Goal: Information Seeking & Learning: Learn about a topic

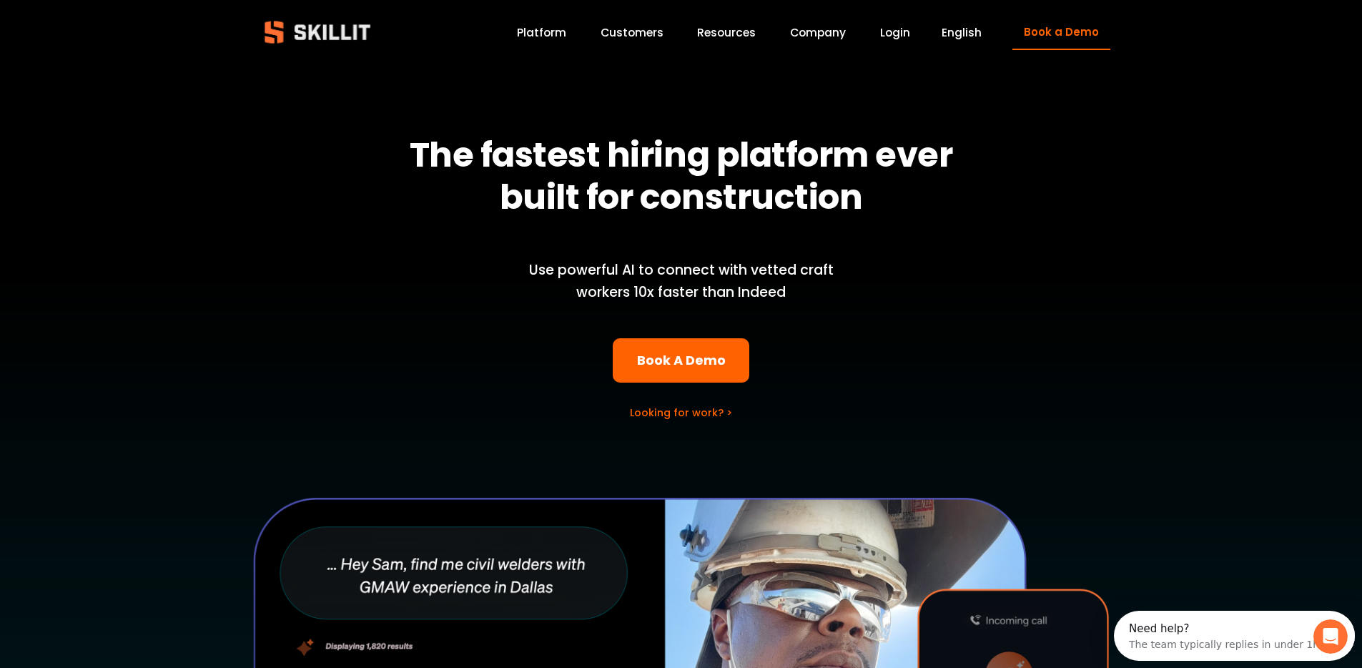
click at [558, 43] on div at bounding box center [681, 485] width 1362 height 951
click at [558, 38] on link "Platform" at bounding box center [541, 32] width 49 height 19
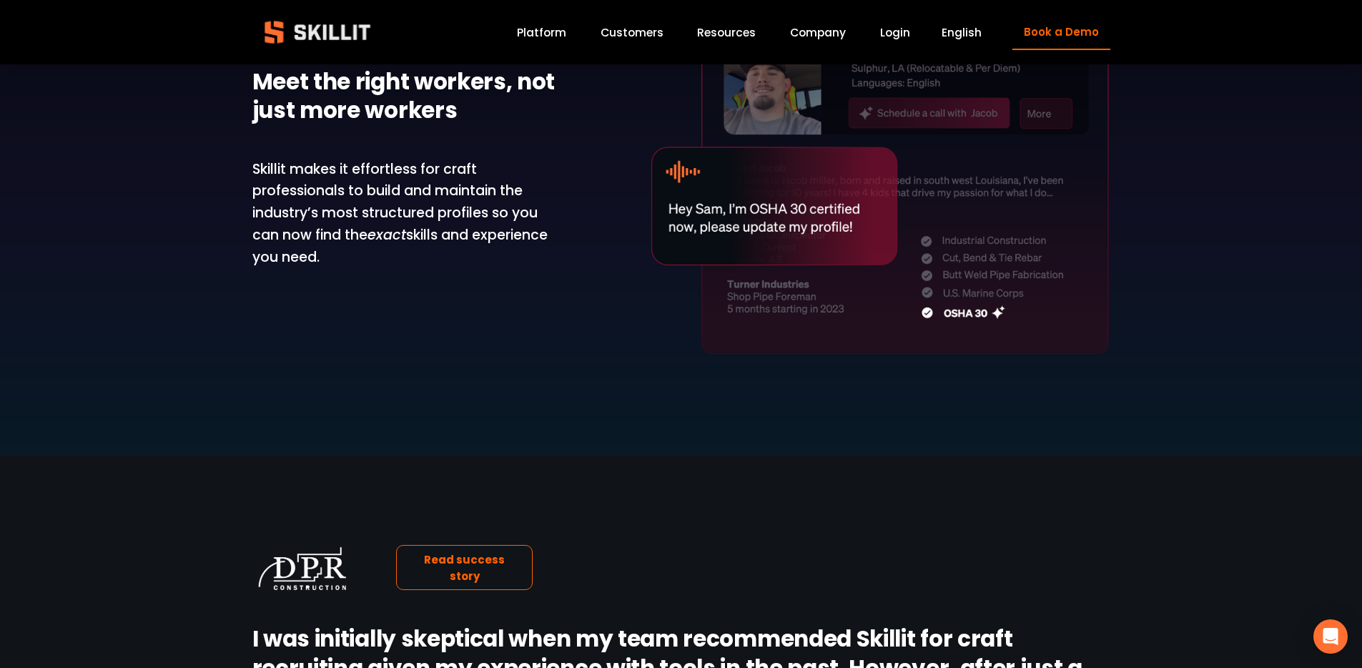
scroll to position [1428, 0]
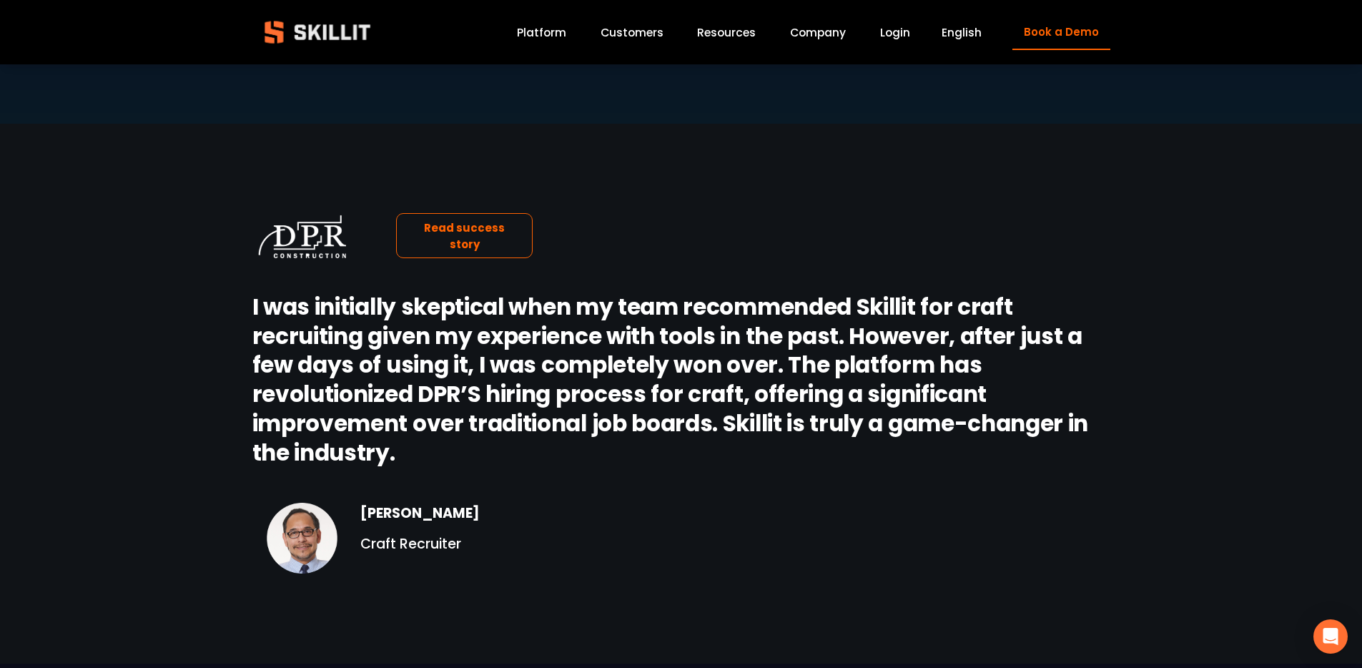
click at [549, 34] on link "Platform" at bounding box center [541, 32] width 49 height 19
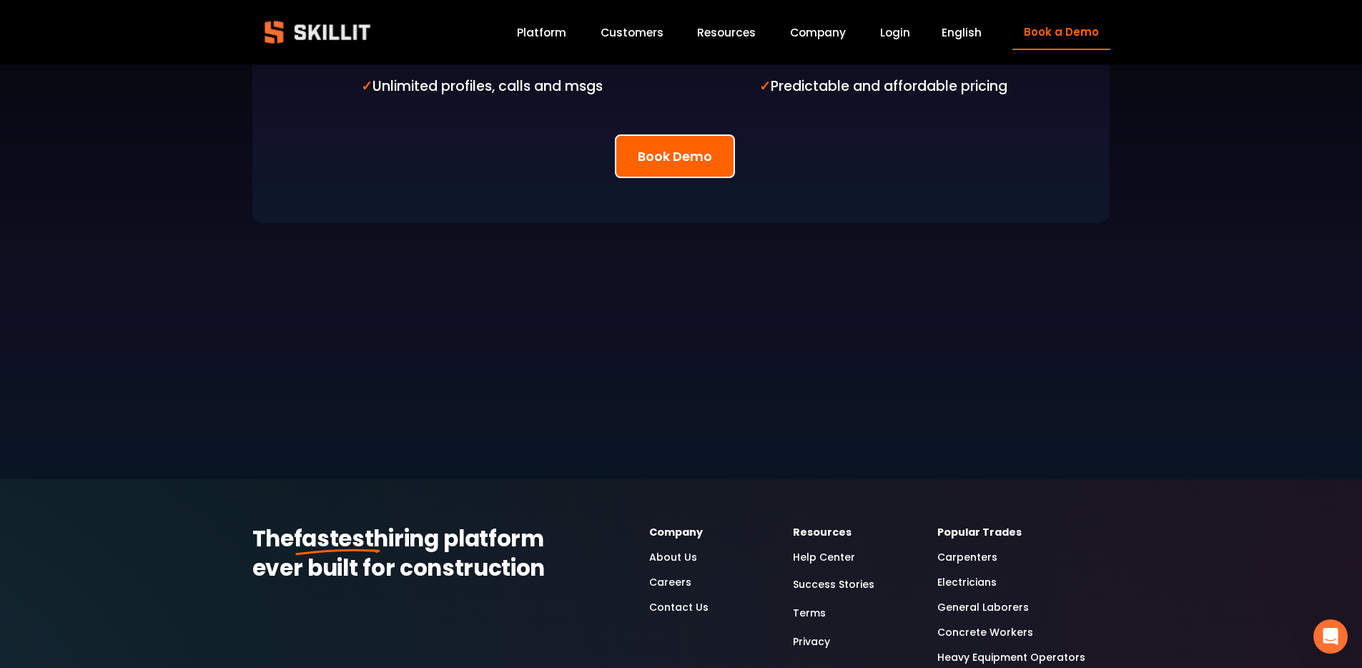
scroll to position [3579, 0]
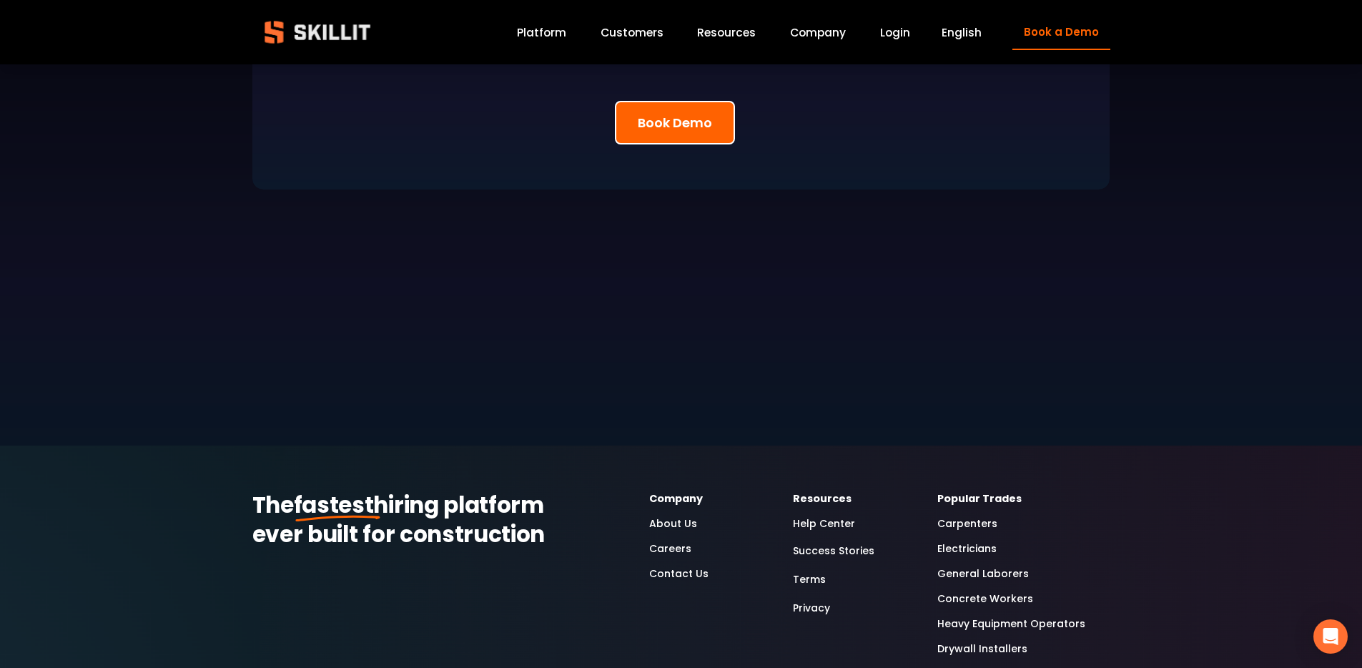
click at [675, 515] on link "About Us" at bounding box center [673, 523] width 48 height 16
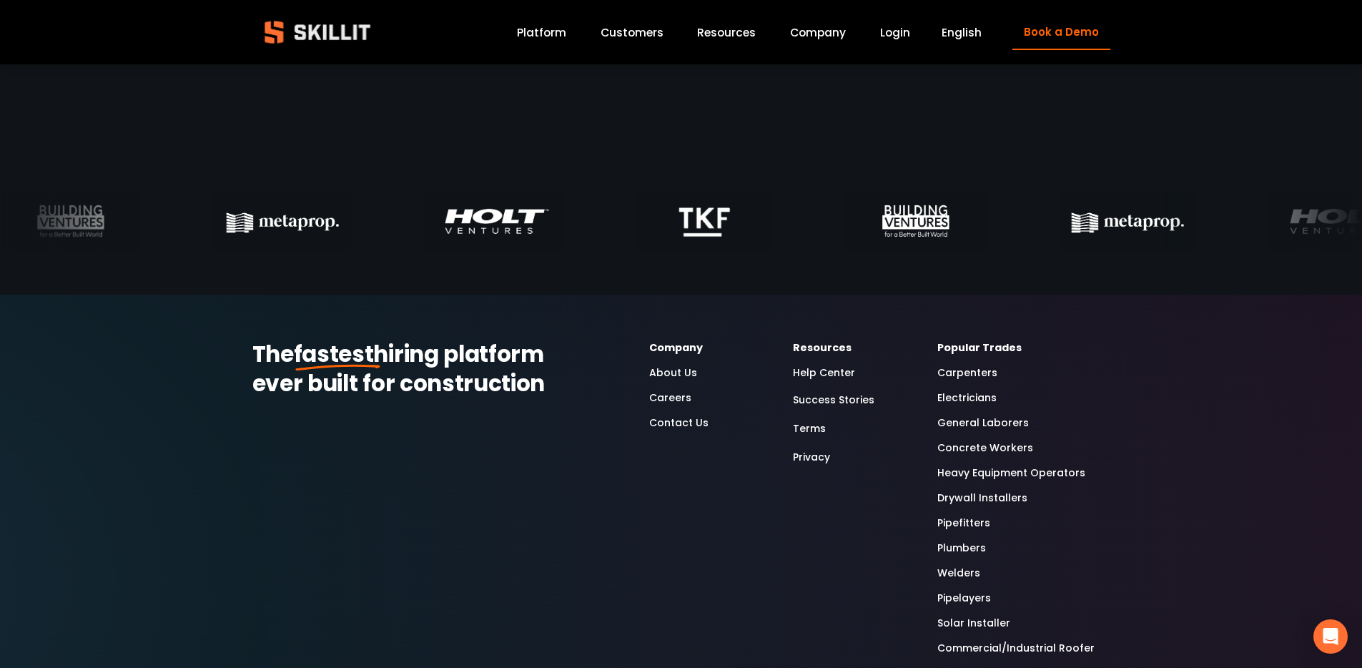
scroll to position [4425, 0]
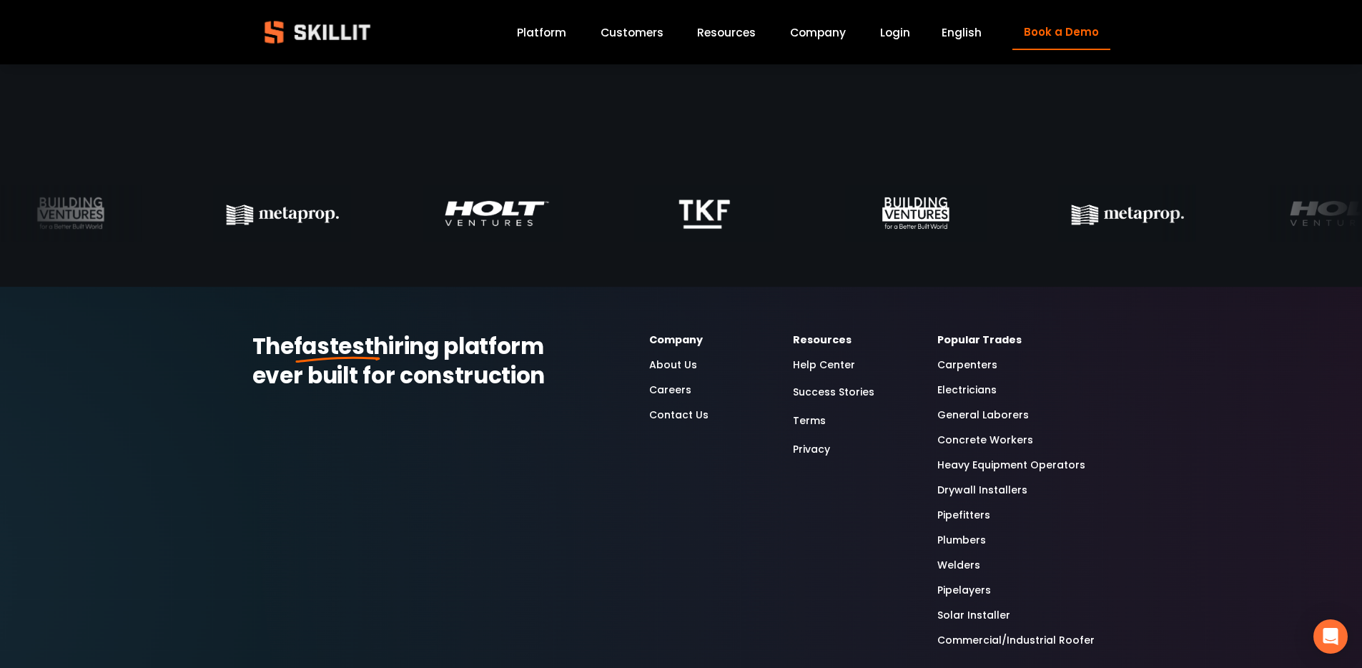
click at [667, 388] on link "Careers" at bounding box center [670, 390] width 42 height 16
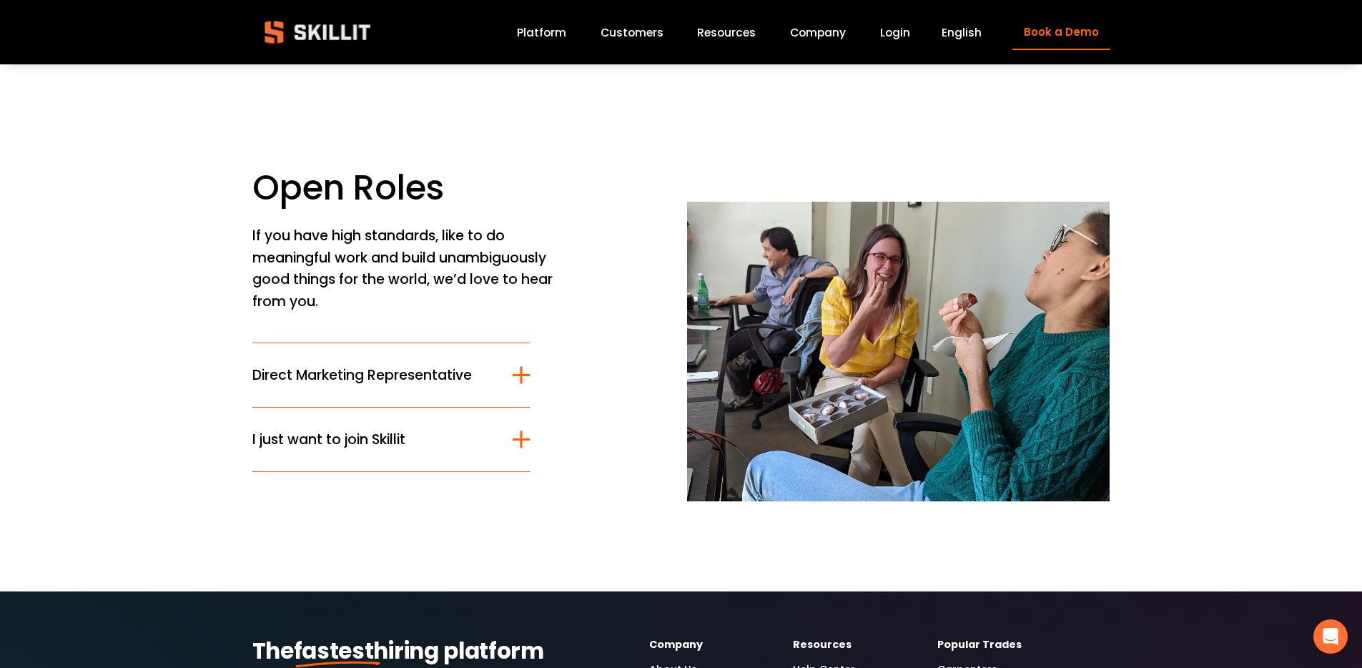
click at [446, 376] on span "Direct Marketing Representative" at bounding box center [382, 375] width 261 height 21
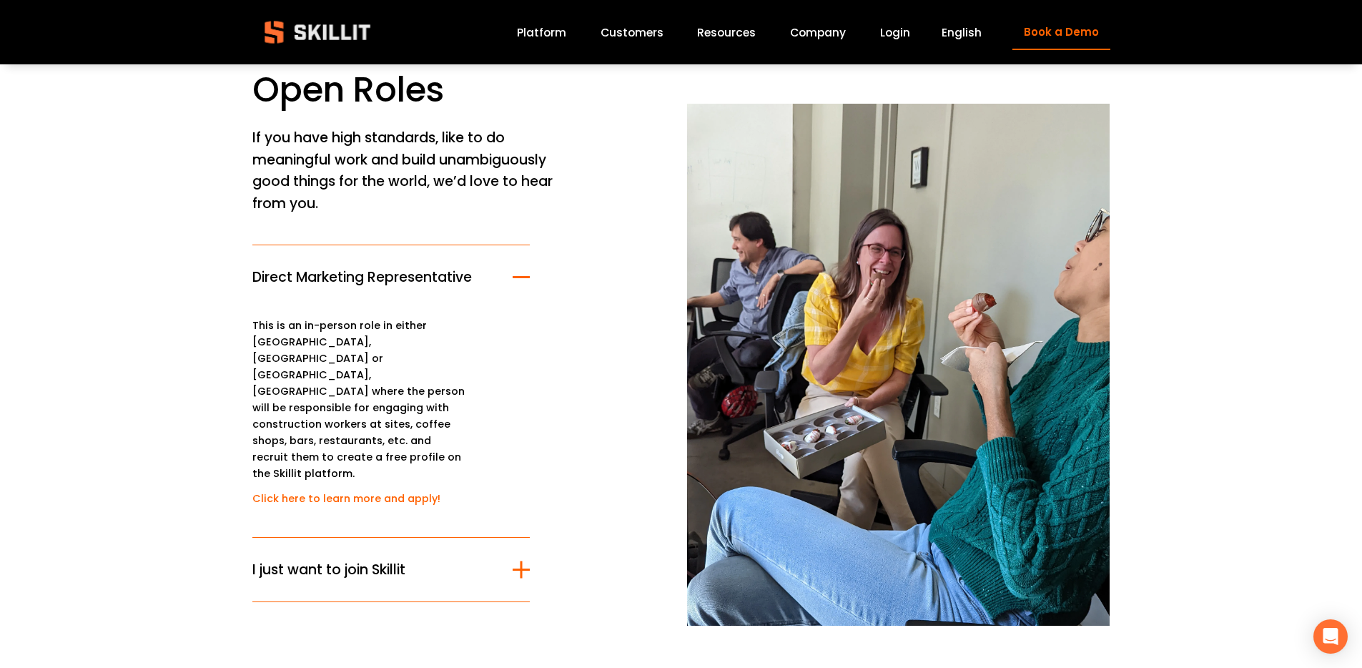
scroll to position [105, 0]
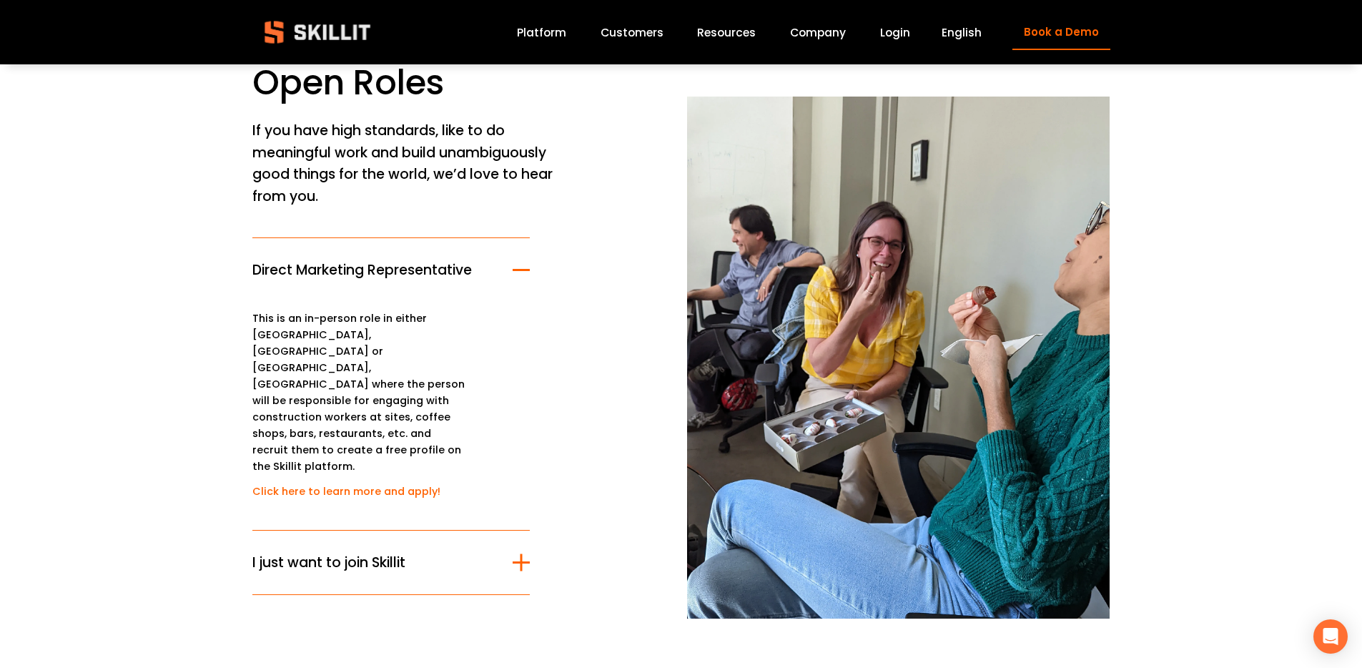
click at [350, 552] on span "I just want to join Skillit" at bounding box center [382, 562] width 261 height 21
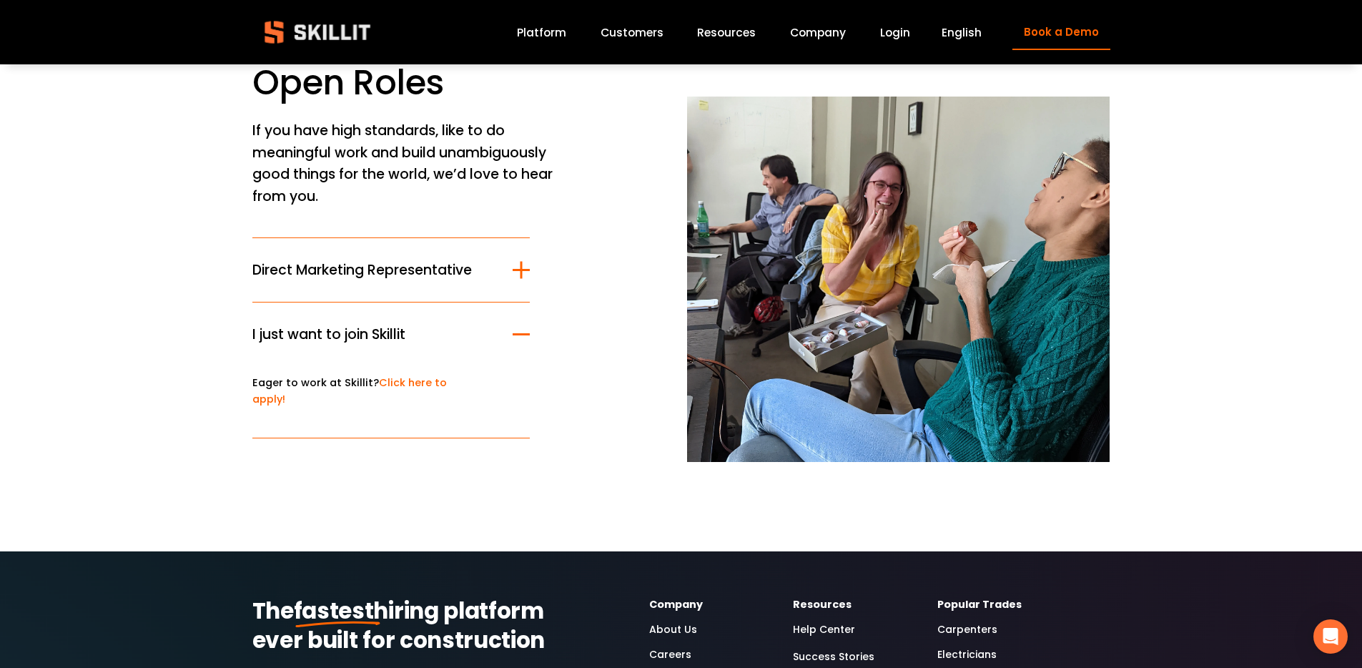
click at [396, 278] on span "Direct Marketing Representative" at bounding box center [382, 269] width 261 height 21
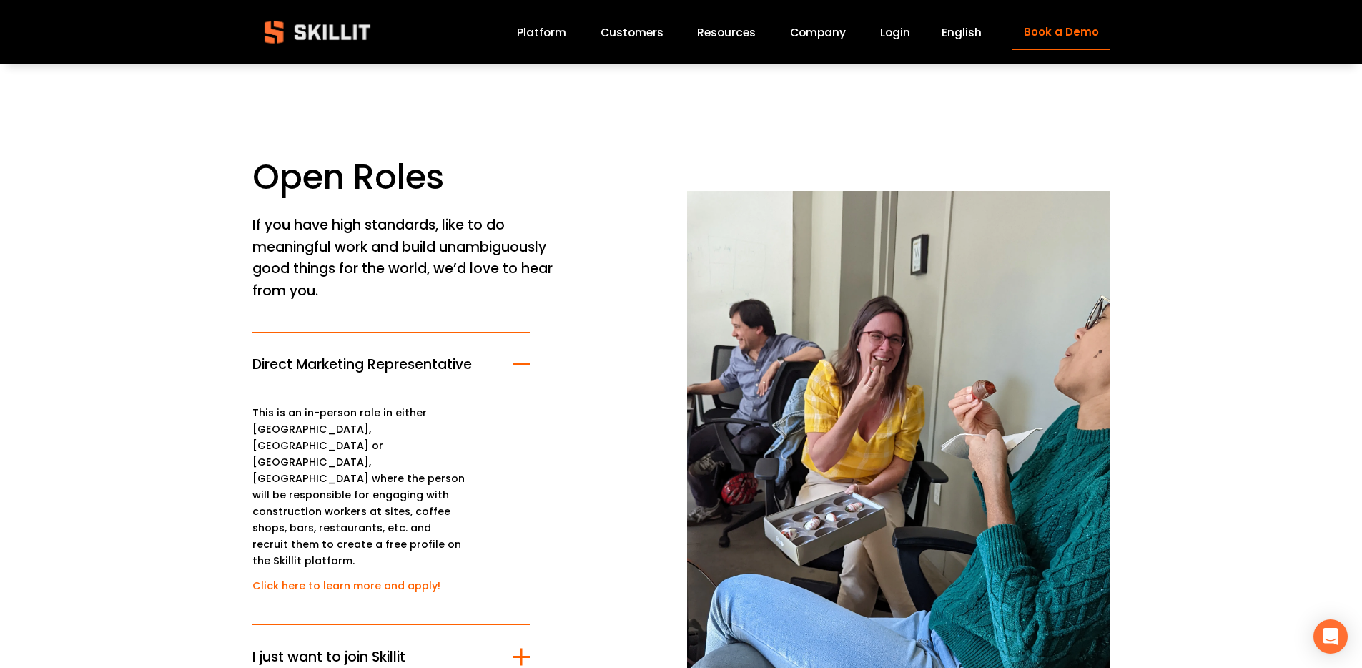
scroll to position [0, 0]
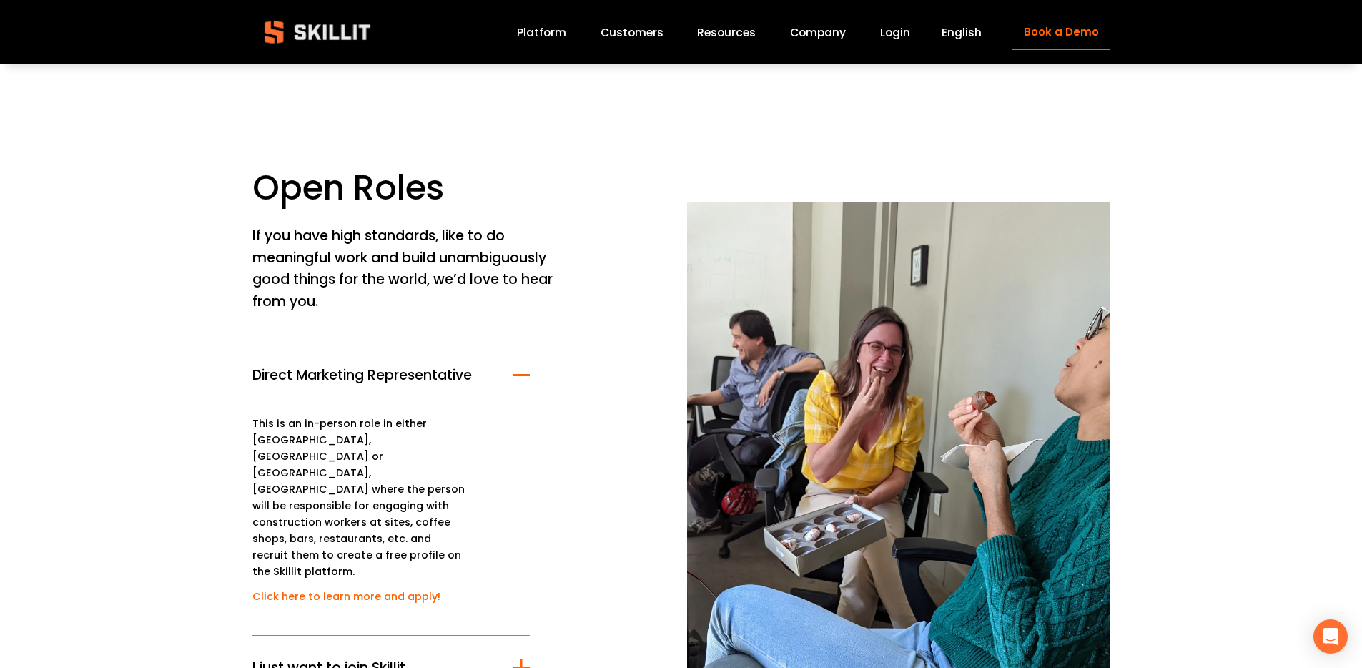
click at [364, 424] on p "This is an in-person role in either [GEOGRAPHIC_DATA], [GEOGRAPHIC_DATA] or [GE…" at bounding box center [359, 497] width 214 height 164
click at [359, 445] on p "This is an in-person role in either [GEOGRAPHIC_DATA], [GEOGRAPHIC_DATA] or [GE…" at bounding box center [359, 497] width 214 height 164
click at [338, 477] on p "This is an in-person role in either [GEOGRAPHIC_DATA], [GEOGRAPHIC_DATA] or [GE…" at bounding box center [359, 497] width 214 height 164
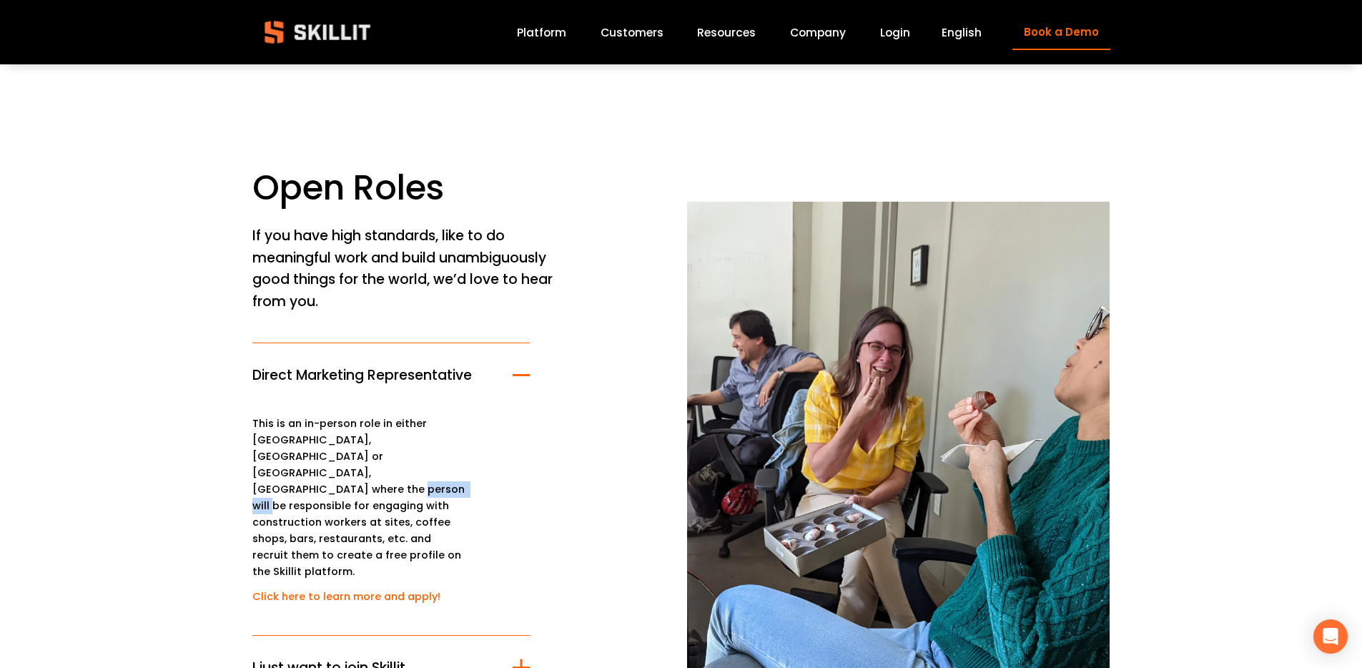
click at [338, 477] on p "This is an in-person role in either [GEOGRAPHIC_DATA], [GEOGRAPHIC_DATA] or [GE…" at bounding box center [359, 497] width 214 height 164
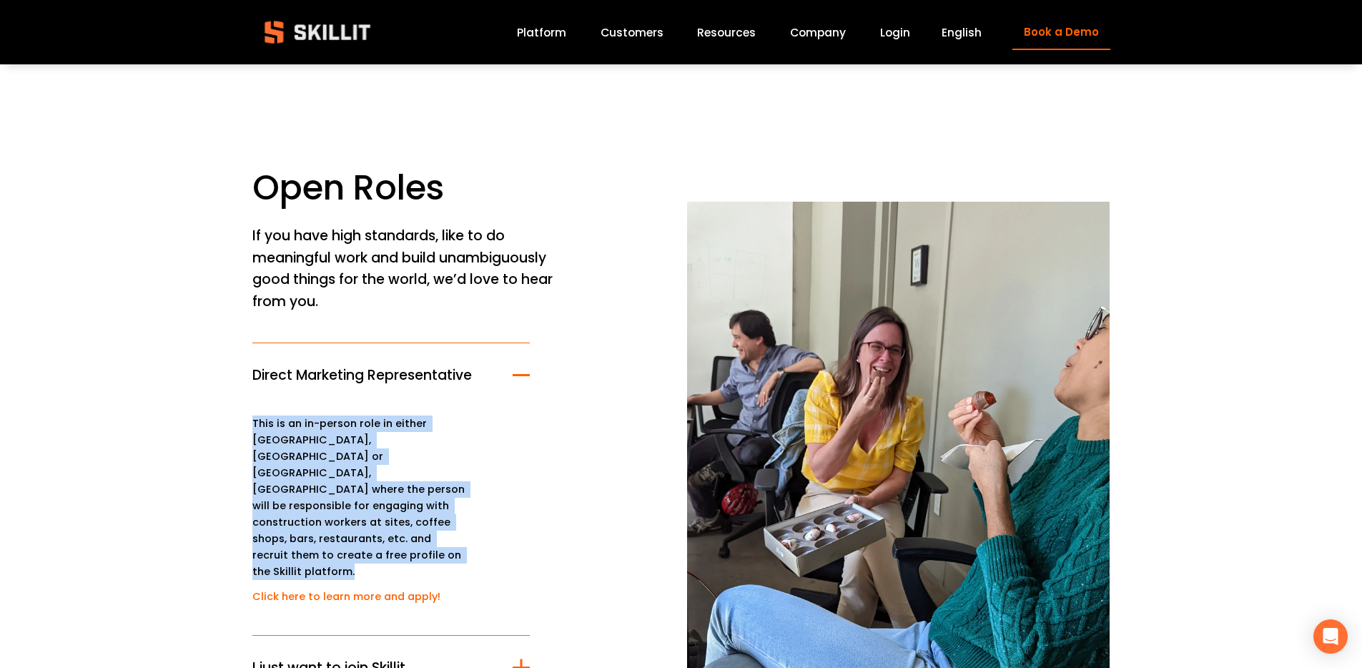
click at [338, 477] on p "This is an in-person role in either [GEOGRAPHIC_DATA], [GEOGRAPHIC_DATA] or [GE…" at bounding box center [359, 497] width 214 height 164
click at [336, 483] on p "This is an in-person role in either [GEOGRAPHIC_DATA], [GEOGRAPHIC_DATA] or [GE…" at bounding box center [359, 497] width 214 height 164
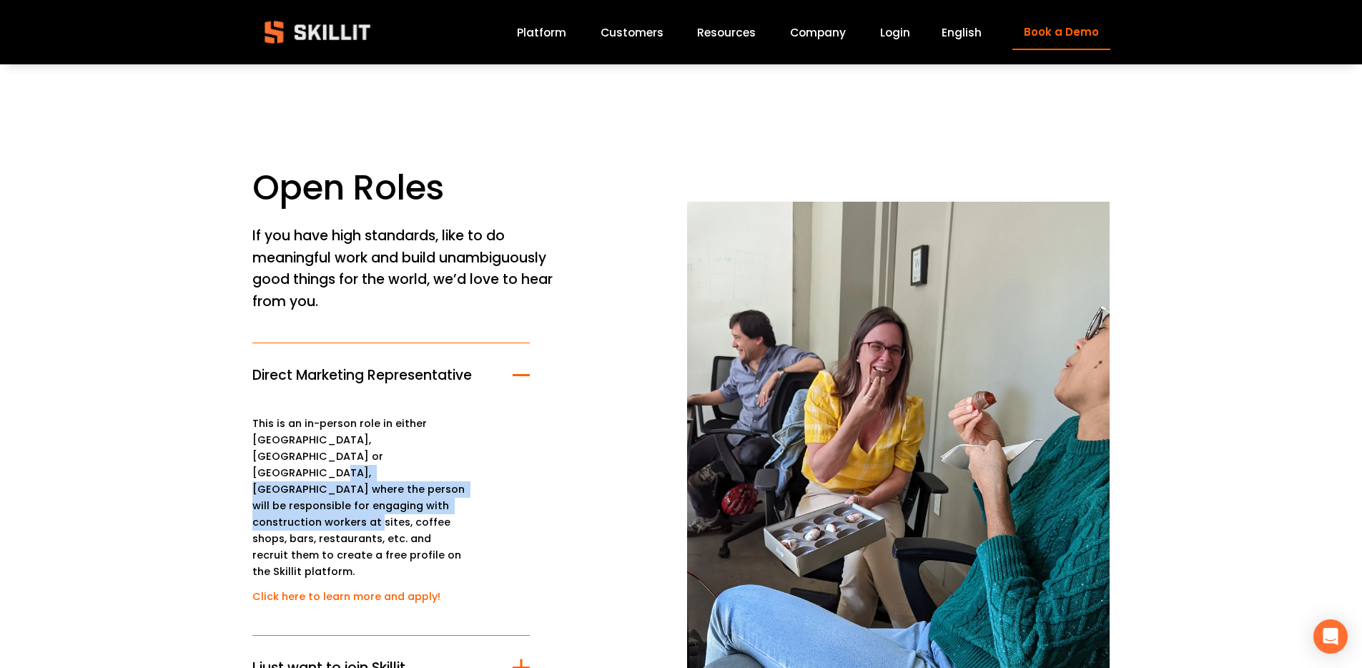
drag, startPoint x: 330, startPoint y: 456, endPoint x: 466, endPoint y: 493, distance: 141.3
click at [466, 493] on p "This is an in-person role in either [GEOGRAPHIC_DATA], [GEOGRAPHIC_DATA] or [GE…" at bounding box center [359, 497] width 214 height 164
copy p "be responsible for engaging with construction workers at sites, coffee shops, b…"
